Goal: Ask a question

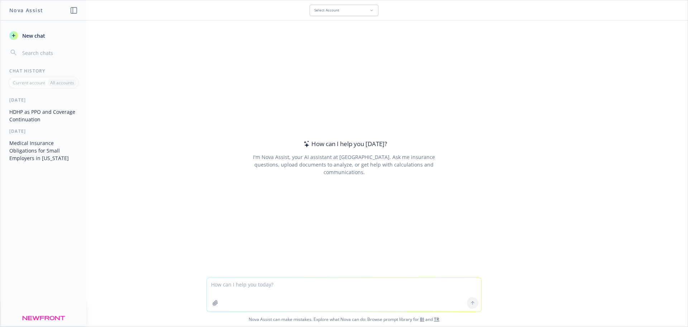
click at [331, 68] on div "How can I help you [DATE]? I'm Nova Assist, your AI assistant at Newfront. Ask …" at bounding box center [343, 157] width 275 height 205
